Goal: Information Seeking & Learning: Learn about a topic

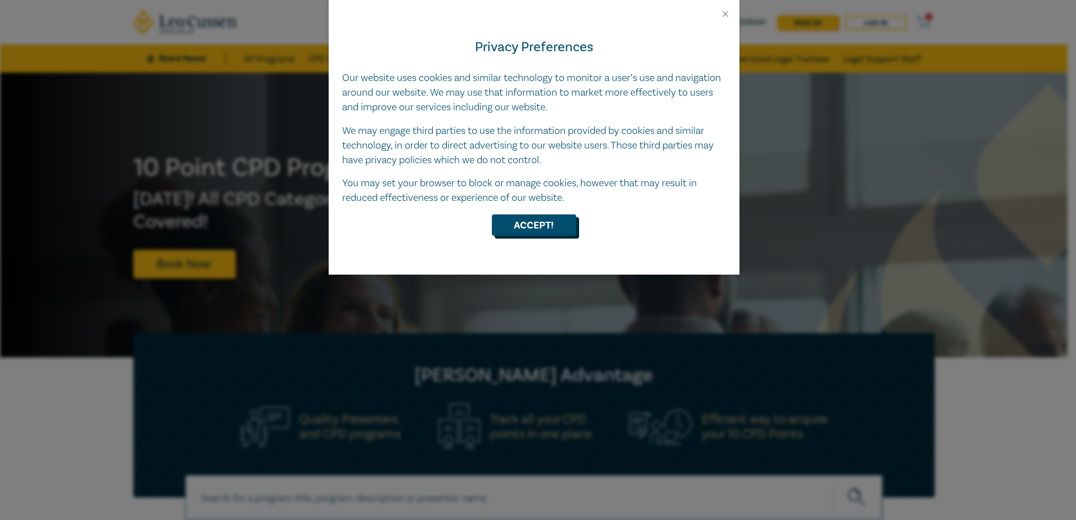
click at [532, 223] on button "Accept!" at bounding box center [534, 224] width 84 height 21
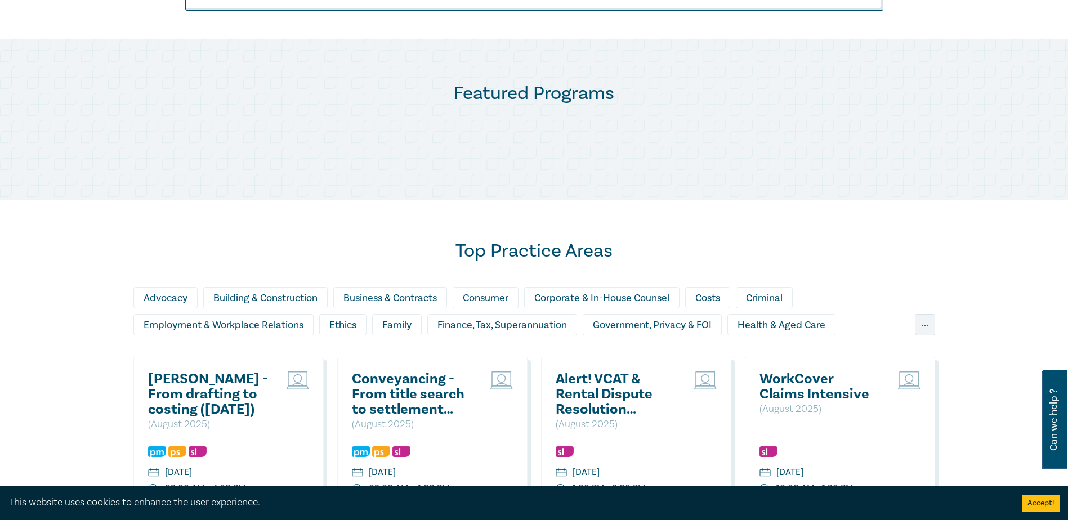
scroll to position [563, 0]
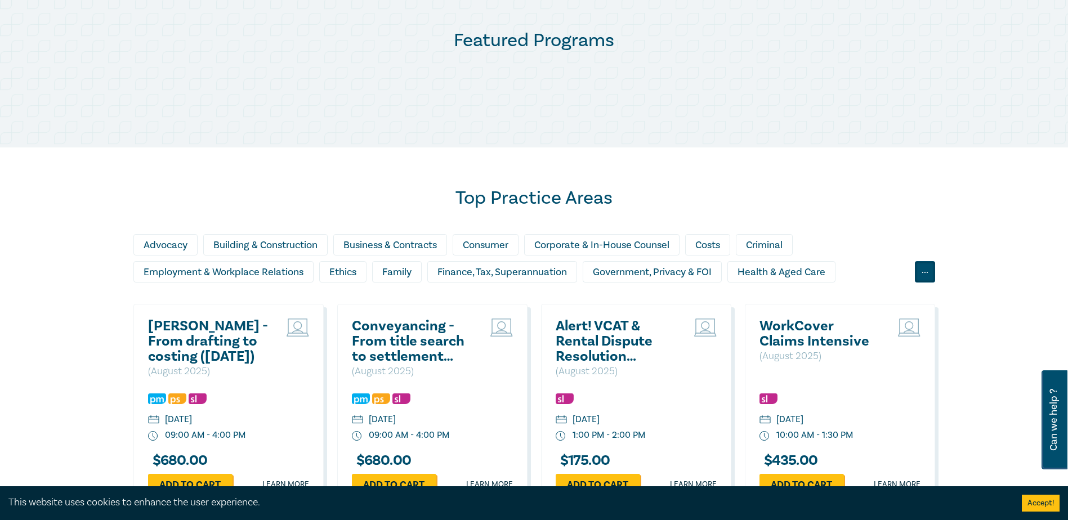
click at [930, 272] on div "..." at bounding box center [925, 271] width 20 height 21
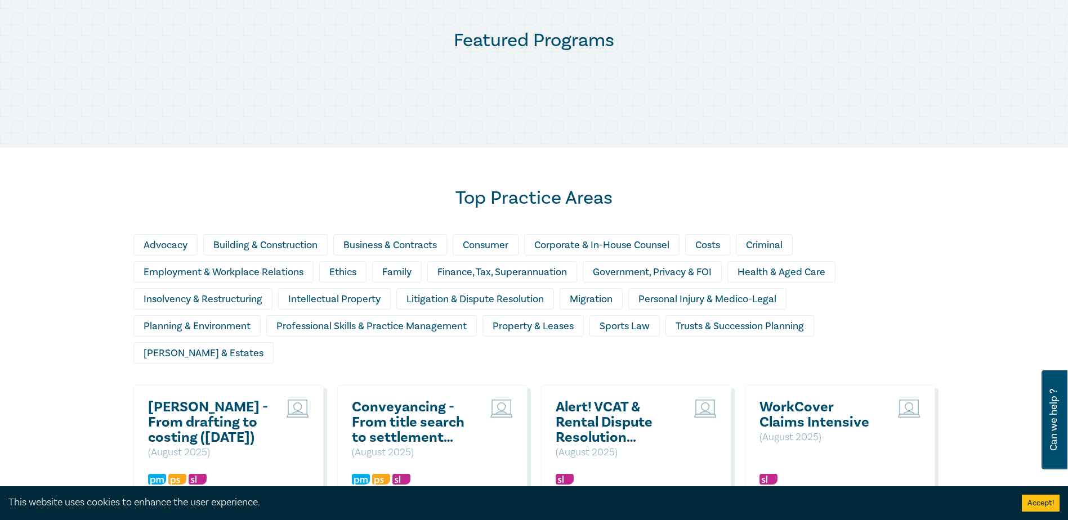
click at [930, 272] on div "Advocacy Building & Construction Business & Contracts Consumer Corporate & In-H…" at bounding box center [533, 301] width 801 height 135
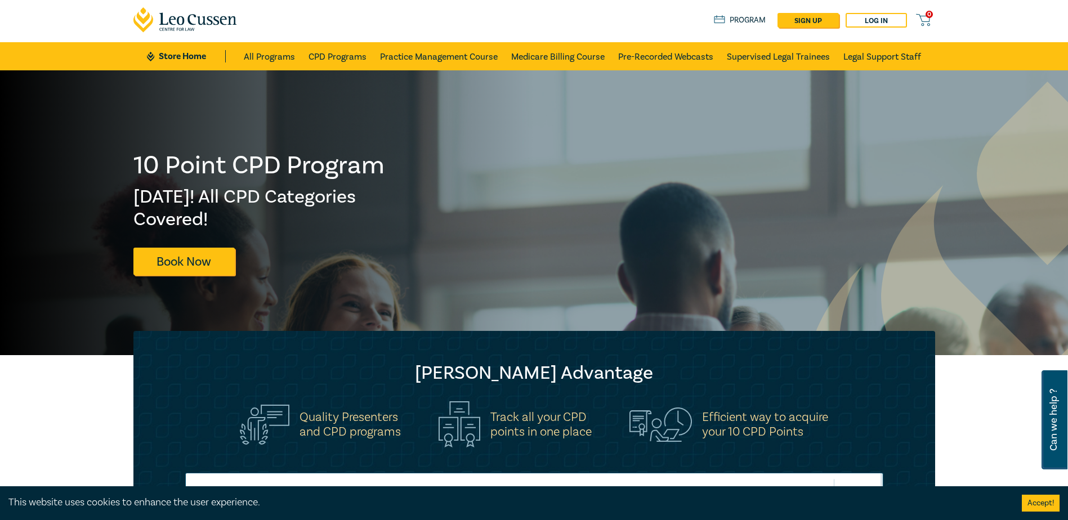
scroll to position [0, 0]
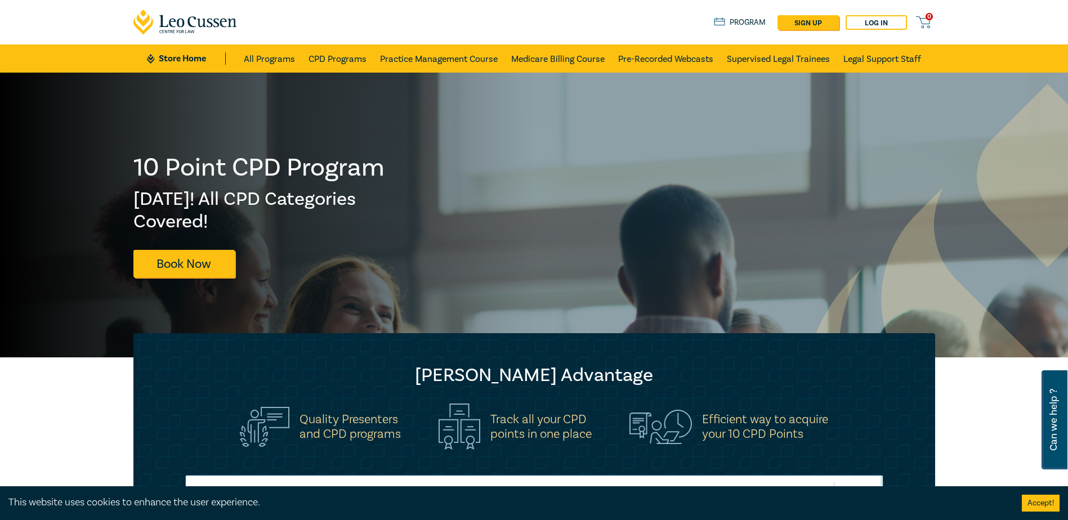
click at [171, 32] on icon at bounding box center [185, 22] width 104 height 25
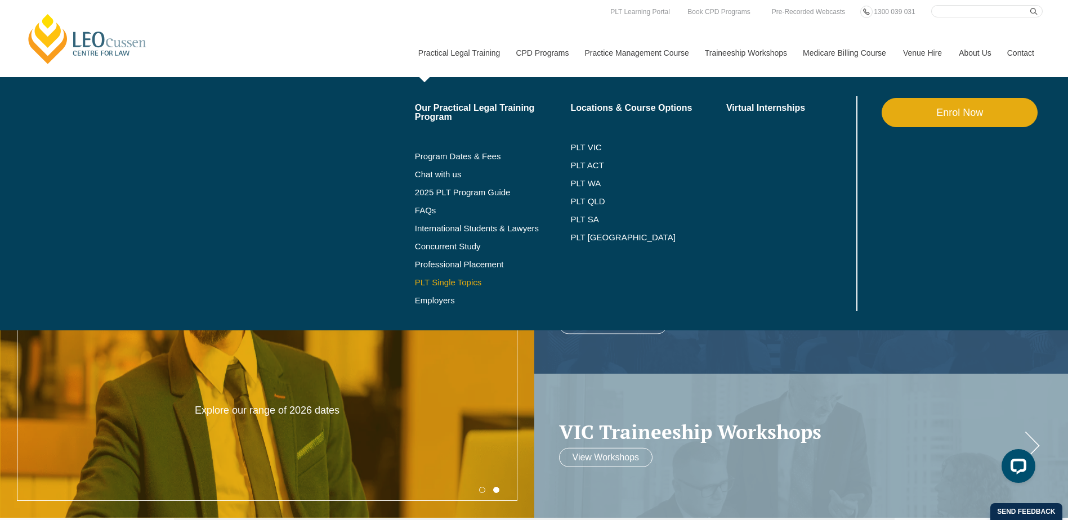
click at [424, 283] on link "PLT Single Topics" at bounding box center [493, 282] width 156 height 9
